Goal: Task Accomplishment & Management: Use online tool/utility

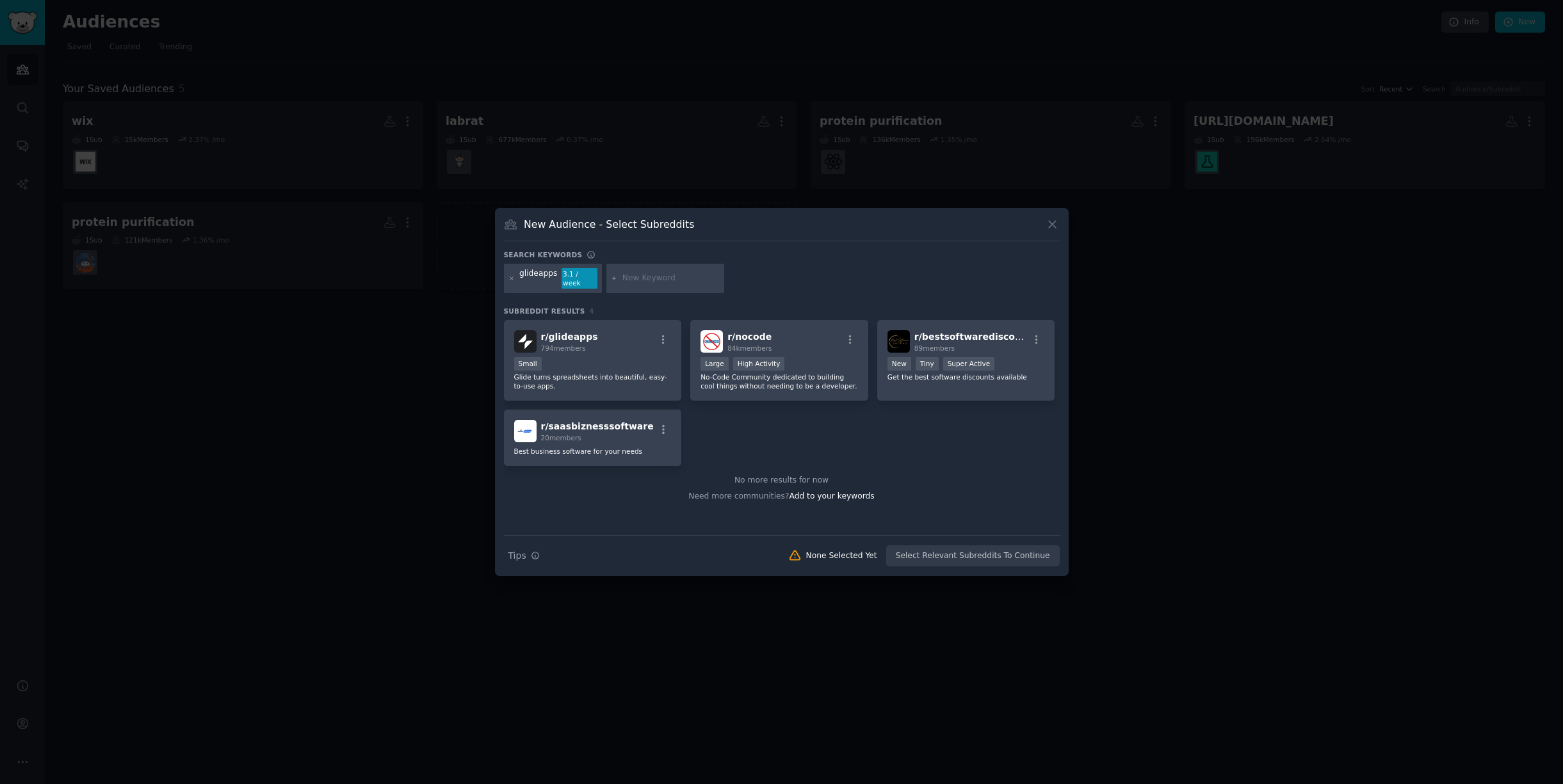
click at [1217, 405] on div at bounding box center [782, 392] width 1563 height 784
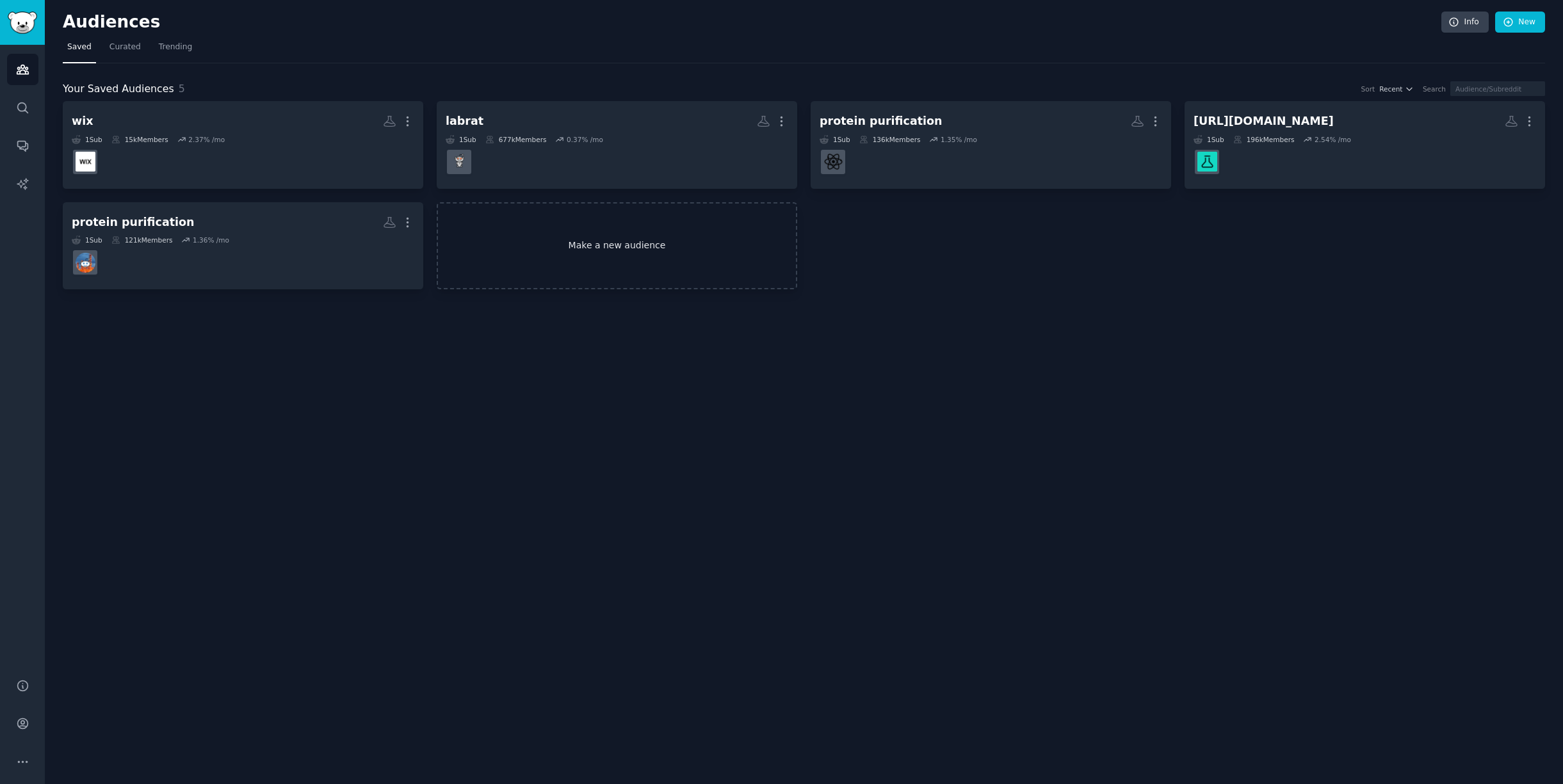
click at [557, 248] on link "Make a new audience" at bounding box center [617, 245] width 361 height 88
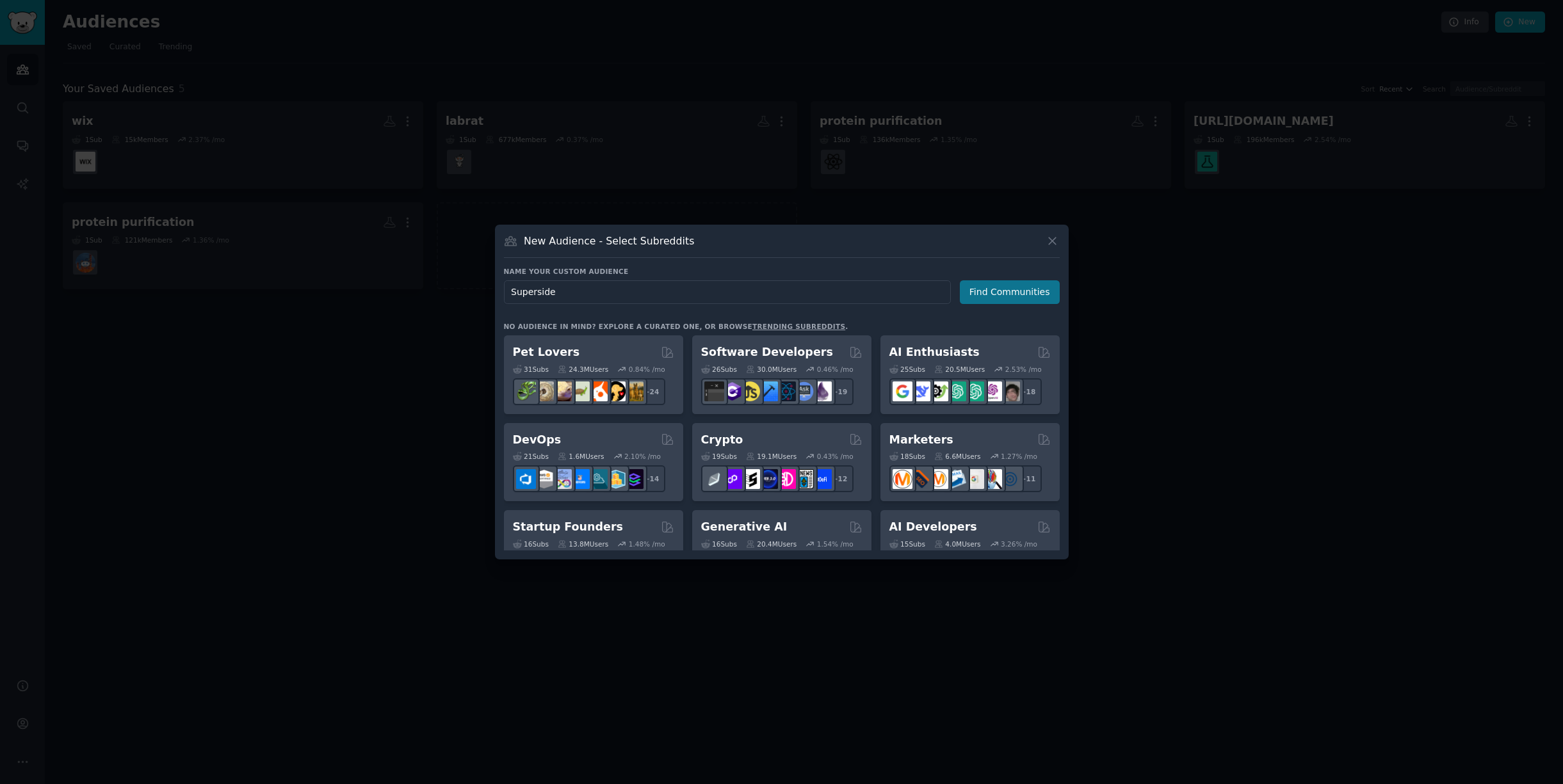
type input "Superside"
click at [990, 294] on button "Find Communities" at bounding box center [1009, 292] width 100 height 24
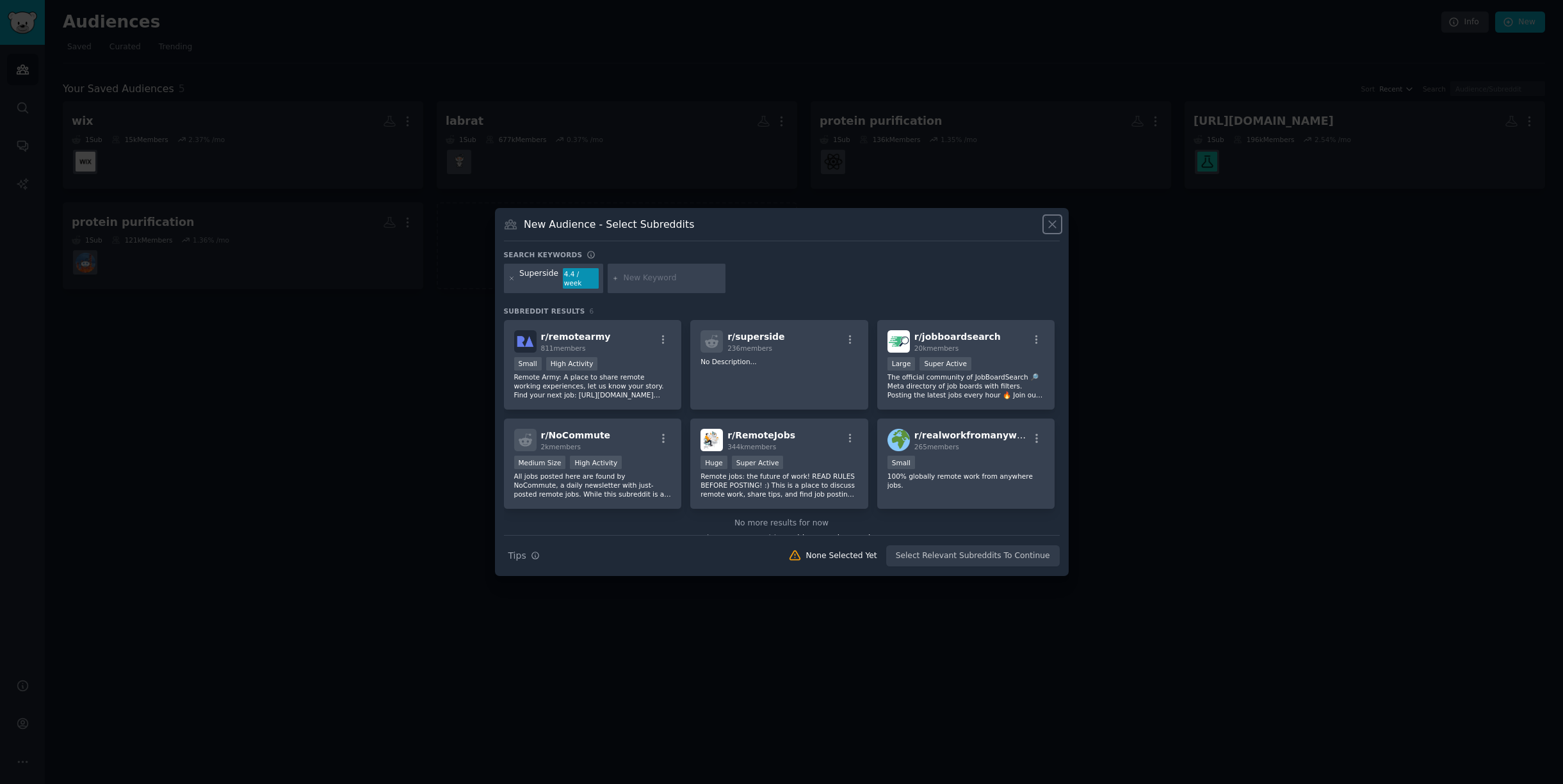
click at [1053, 225] on icon at bounding box center [1052, 225] width 14 height 14
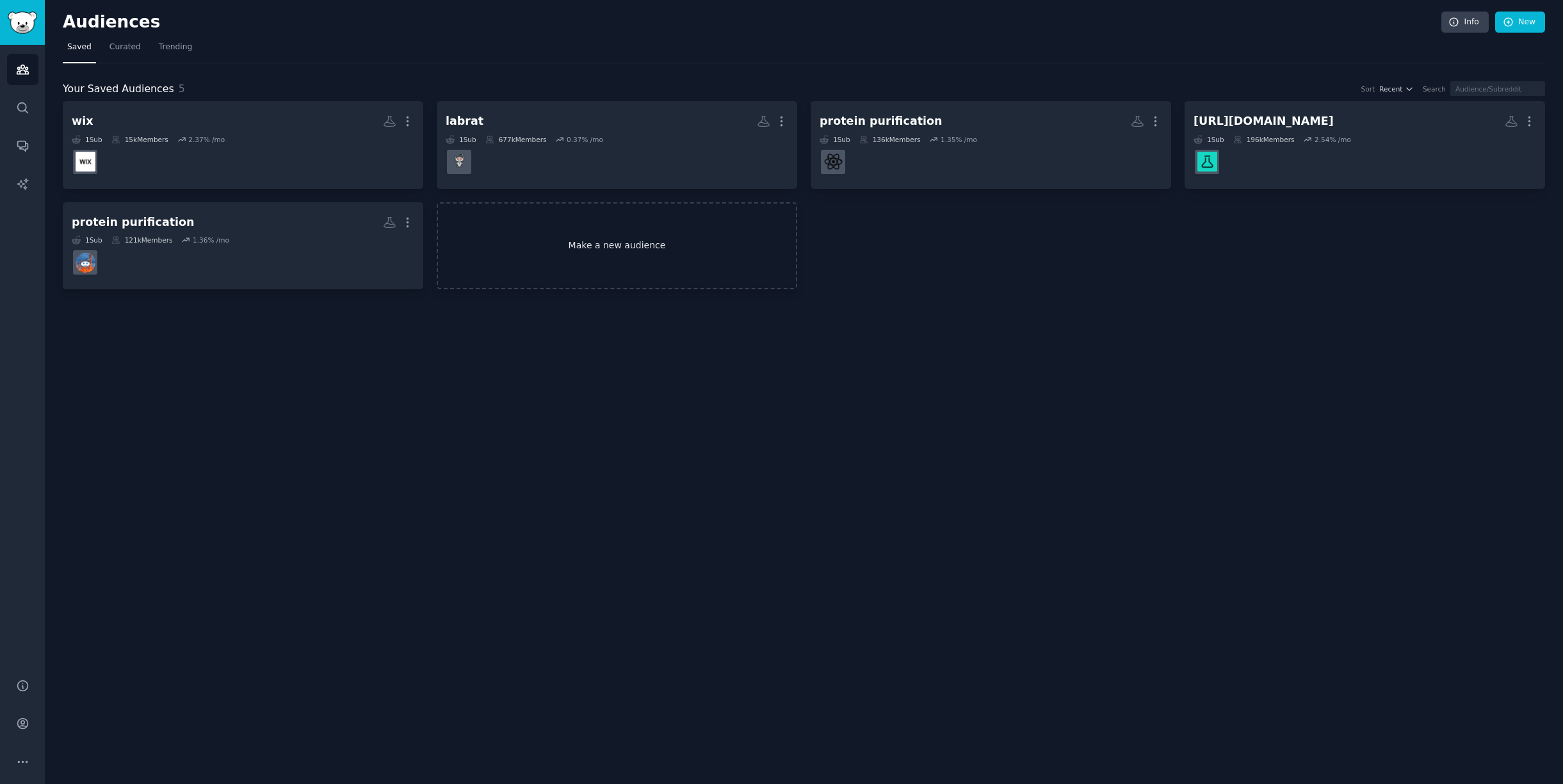
click at [643, 236] on link "Make a new audience" at bounding box center [617, 245] width 361 height 88
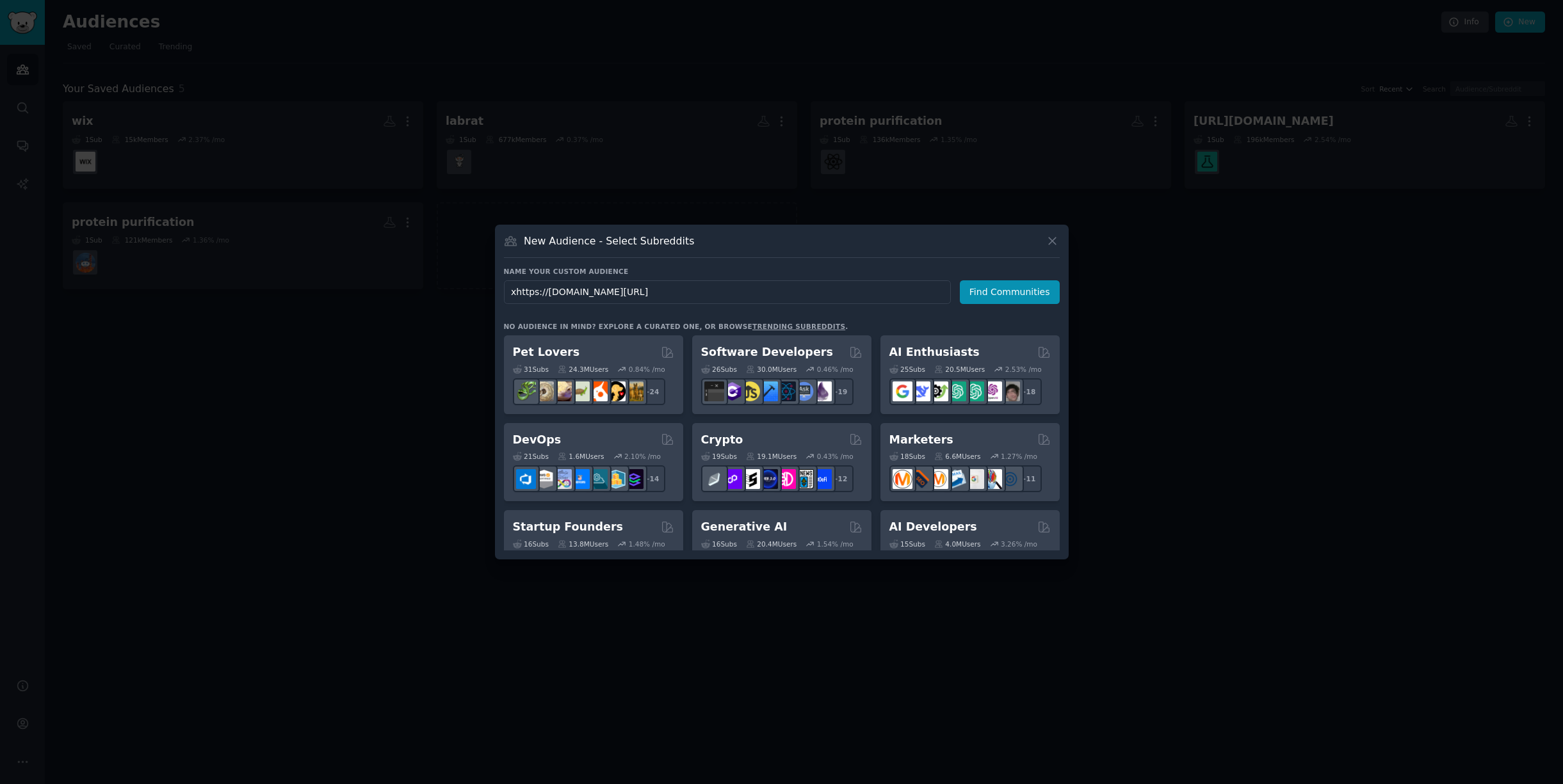
drag, startPoint x: 620, startPoint y: 291, endPoint x: 360, endPoint y: 286, distance: 260.0
click at [360, 286] on div "​ New Audience - Select Subreddits Name your custom audience Audience Name xhtt…" at bounding box center [782, 392] width 1553 height 784
click at [554, 290] on input "Brevo/" at bounding box center [727, 292] width 447 height 24
type input "Brevo"
click at [989, 299] on button "Find Communities" at bounding box center [1009, 292] width 100 height 24
